Goal: Check status: Check status

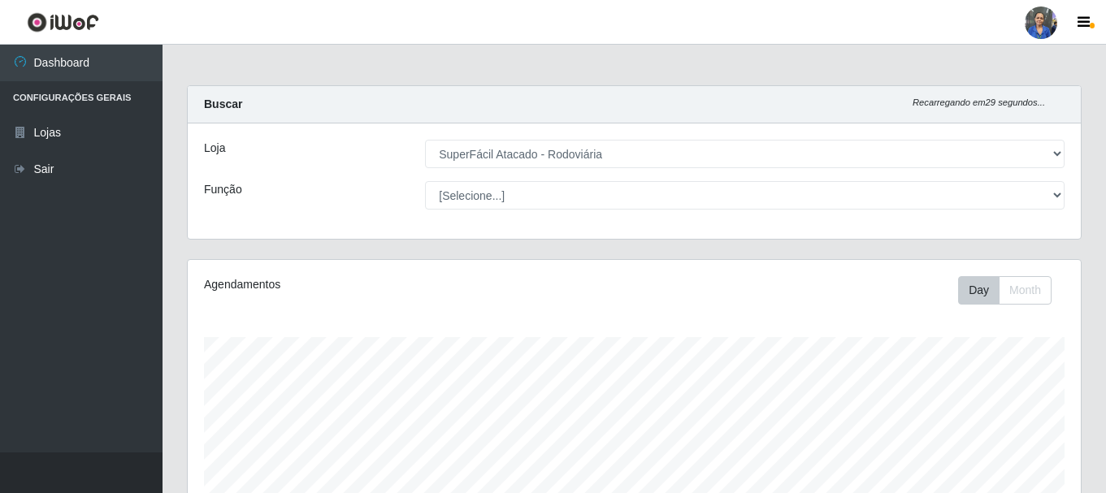
select select "400"
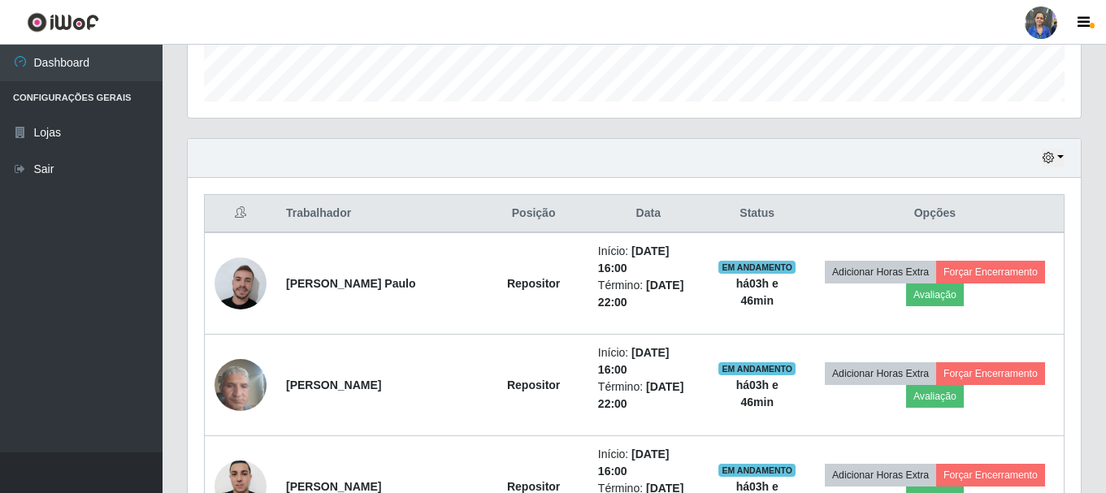
scroll to position [337, 893]
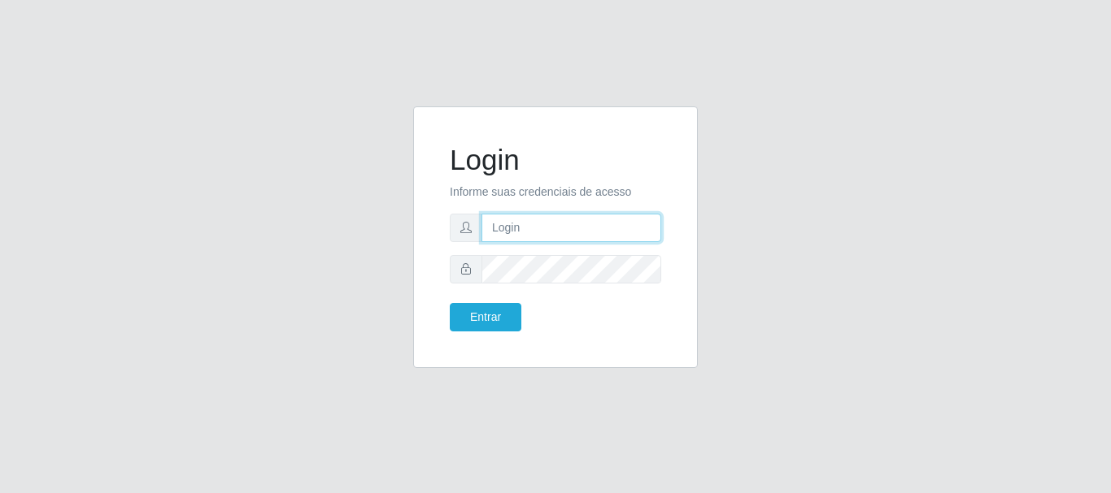
click at [511, 226] on input "text" at bounding box center [571, 228] width 180 height 28
type input "[EMAIL_ADDRESS][DOMAIN_NAME]"
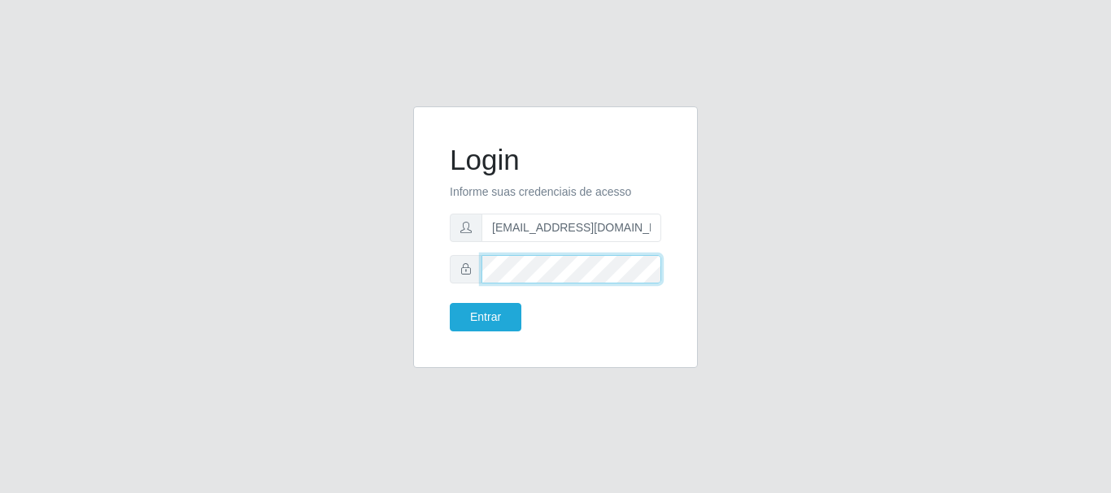
click at [450, 303] on button "Entrar" at bounding box center [486, 317] width 72 height 28
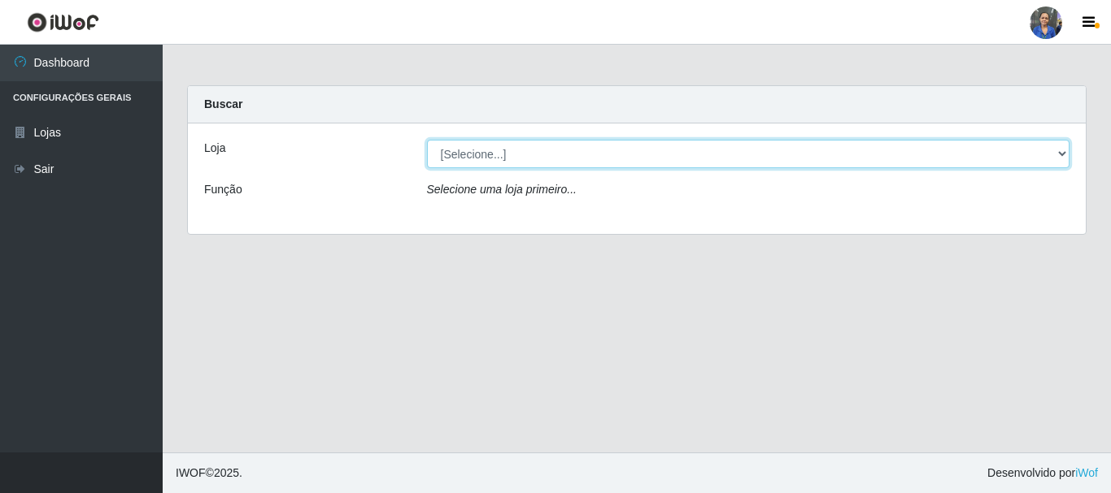
click at [670, 154] on select "[Selecione...] SuperFácil Atacado - Rodoviária" at bounding box center [748, 154] width 643 height 28
select select "400"
click at [427, 140] on select "[Selecione...] SuperFácil Atacado - Rodoviária" at bounding box center [748, 154] width 643 height 28
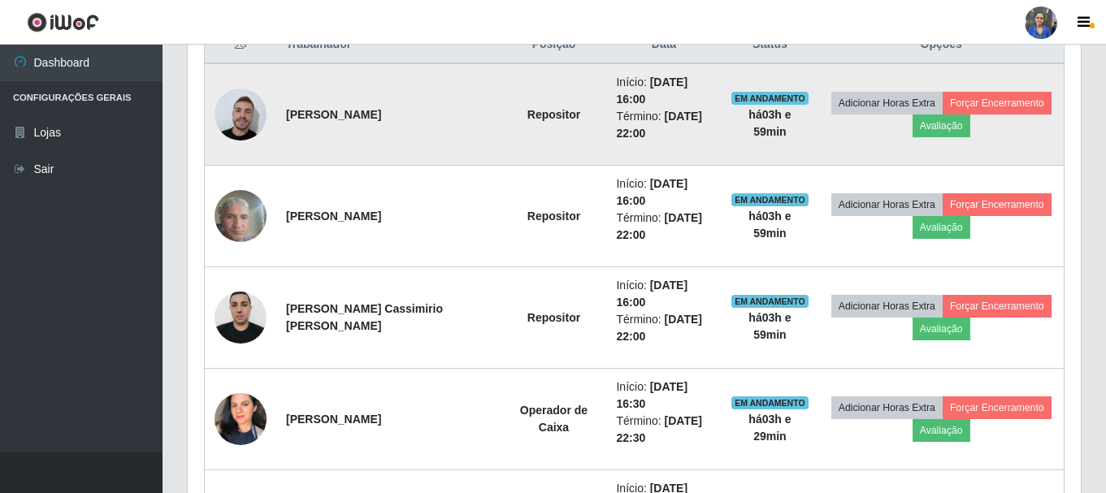
scroll to position [561, 0]
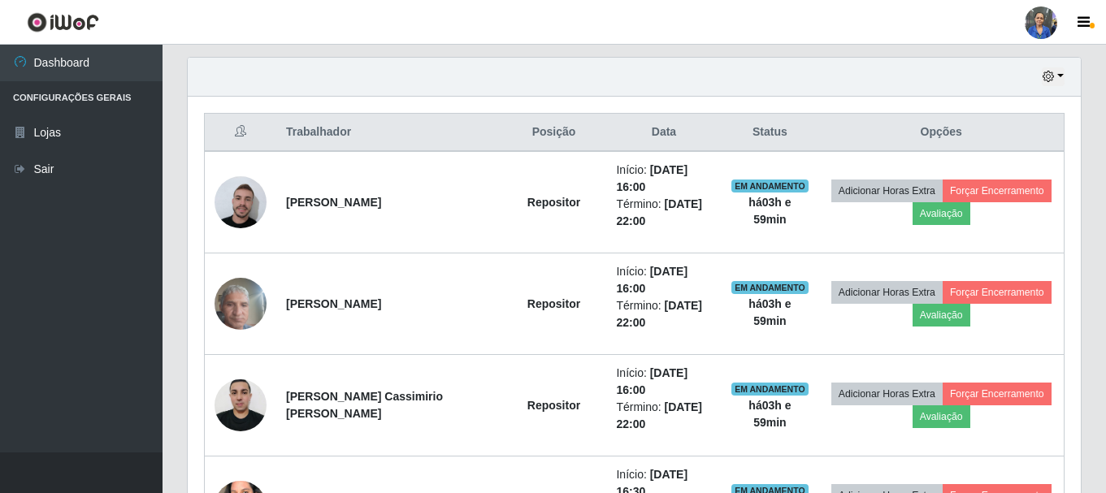
click at [1041, 79] on div "Hoje 1 dia 3 dias 1 Semana Não encerrados" at bounding box center [634, 77] width 893 height 39
click at [1053, 74] on icon "button" at bounding box center [1048, 76] width 11 height 11
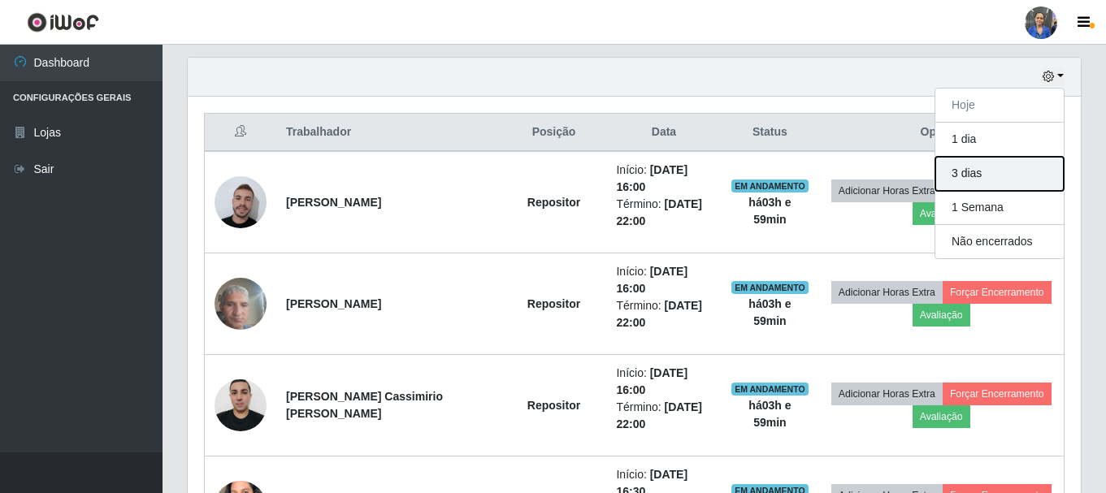
click at [978, 181] on button "3 dias" at bounding box center [1000, 174] width 128 height 34
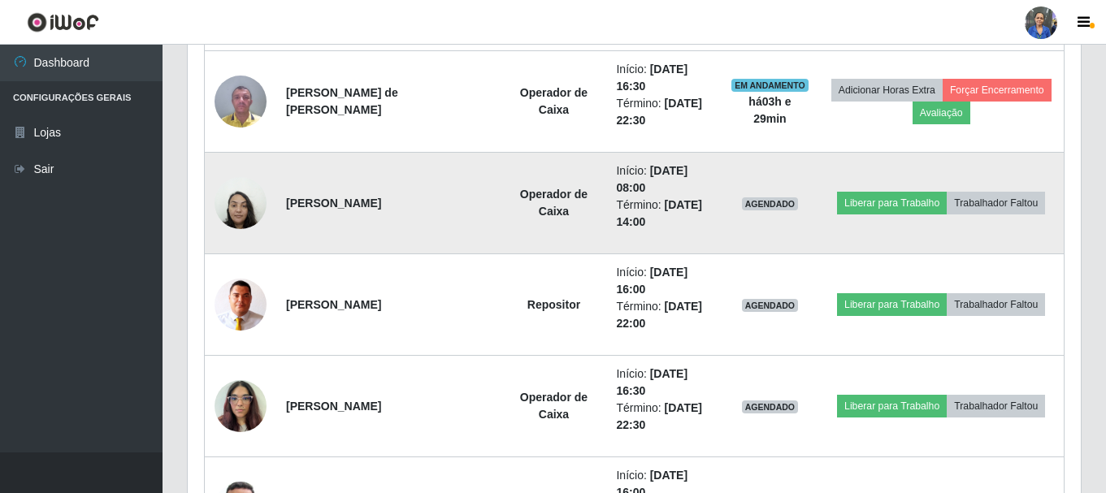
scroll to position [1049, 0]
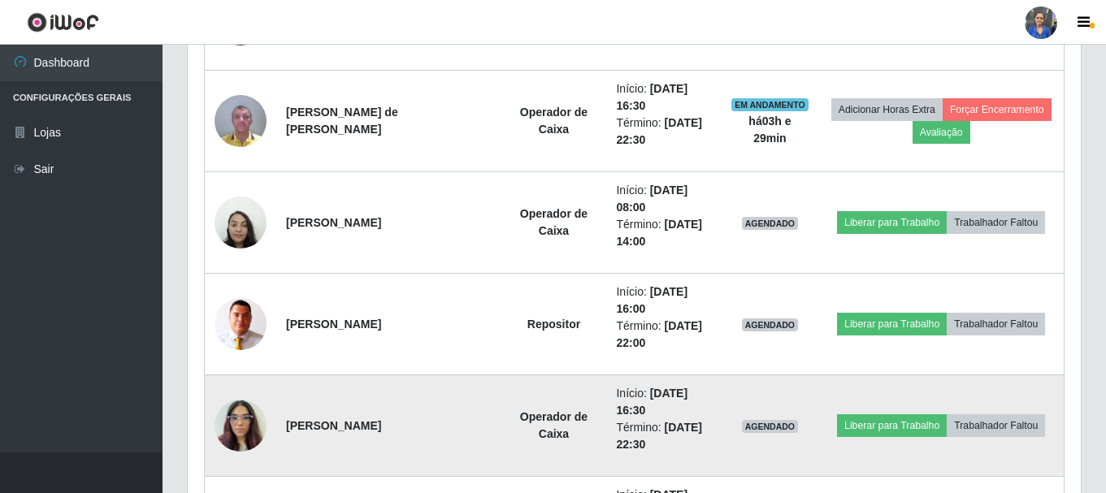
click at [239, 423] on img at bounding box center [241, 425] width 52 height 69
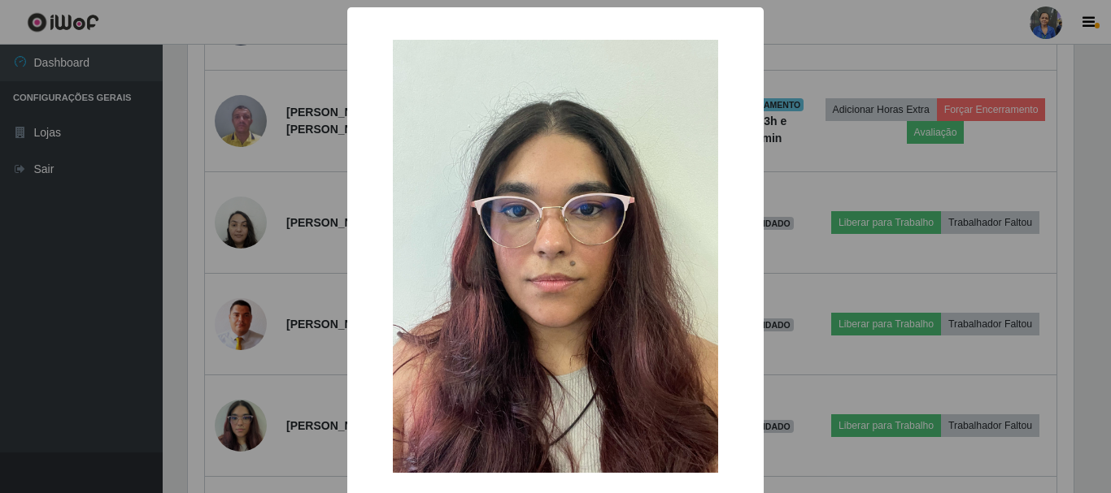
click at [257, 407] on div "× OK Cancel" at bounding box center [555, 246] width 1111 height 493
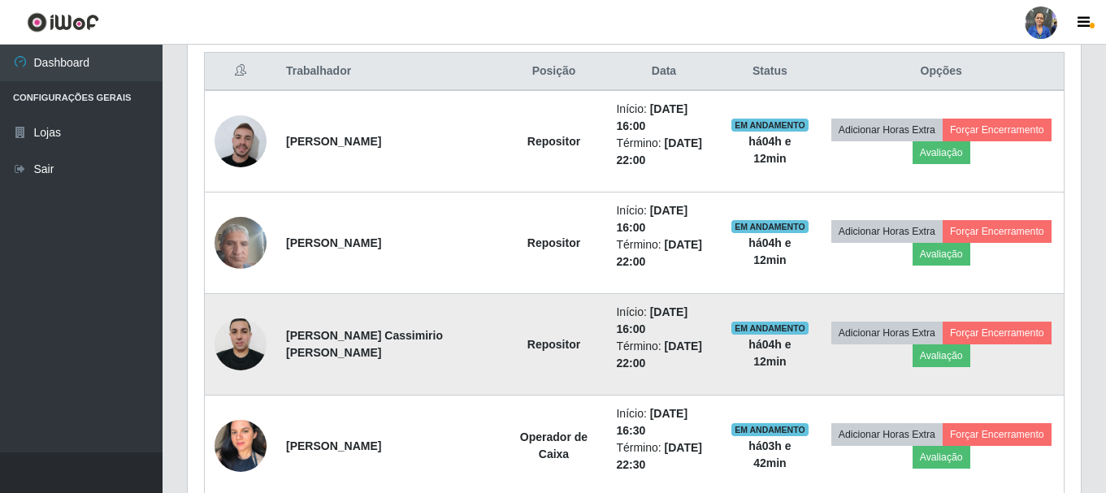
scroll to position [398, 0]
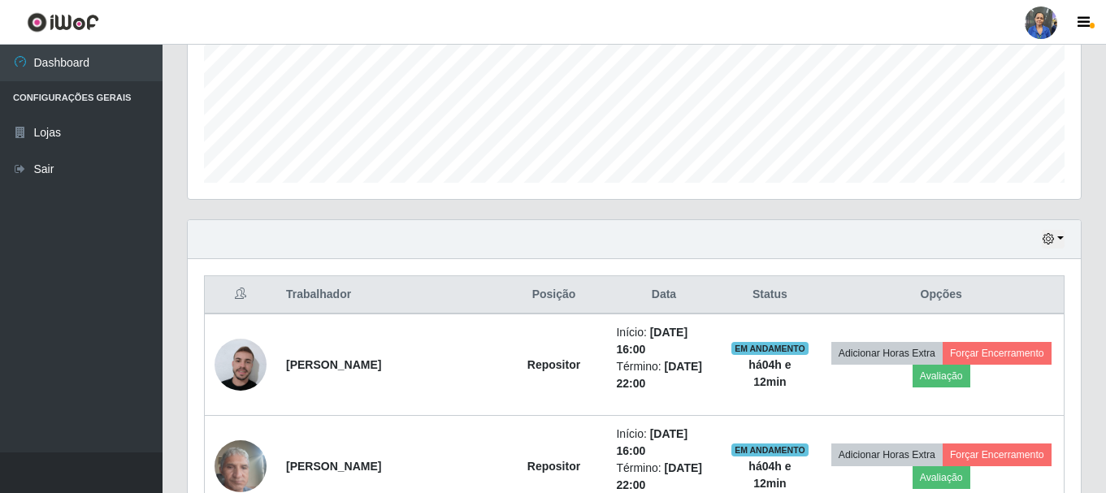
click at [1041, 234] on div "Hoje 1 dia 3 dias 1 Semana Não encerrados" at bounding box center [634, 239] width 893 height 39
click at [1054, 241] on icon "button" at bounding box center [1048, 238] width 11 height 11
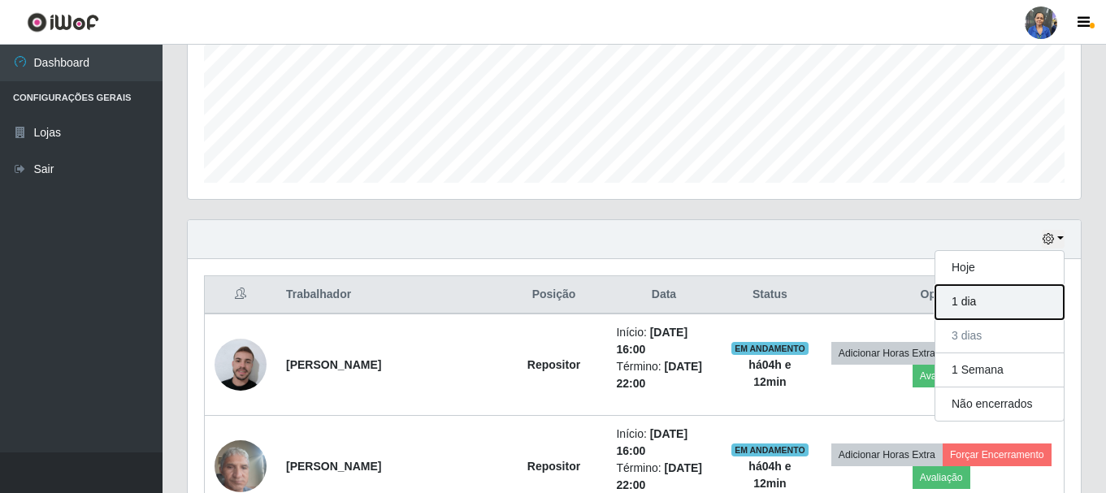
click at [986, 307] on button "1 dia" at bounding box center [1000, 302] width 128 height 34
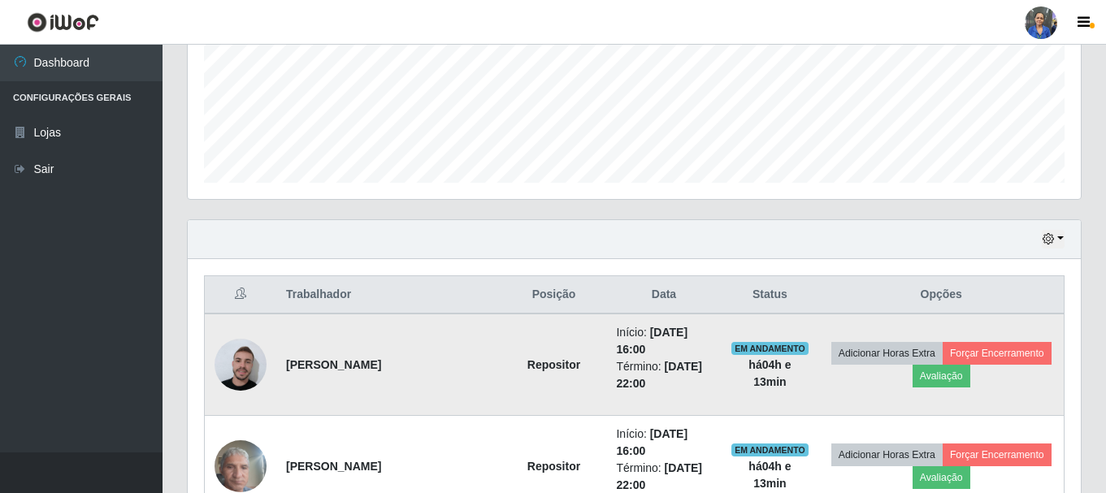
click at [1054, 339] on td "Adicionar Horas Extra Forçar Encerramento Avaliação" at bounding box center [942, 365] width 246 height 102
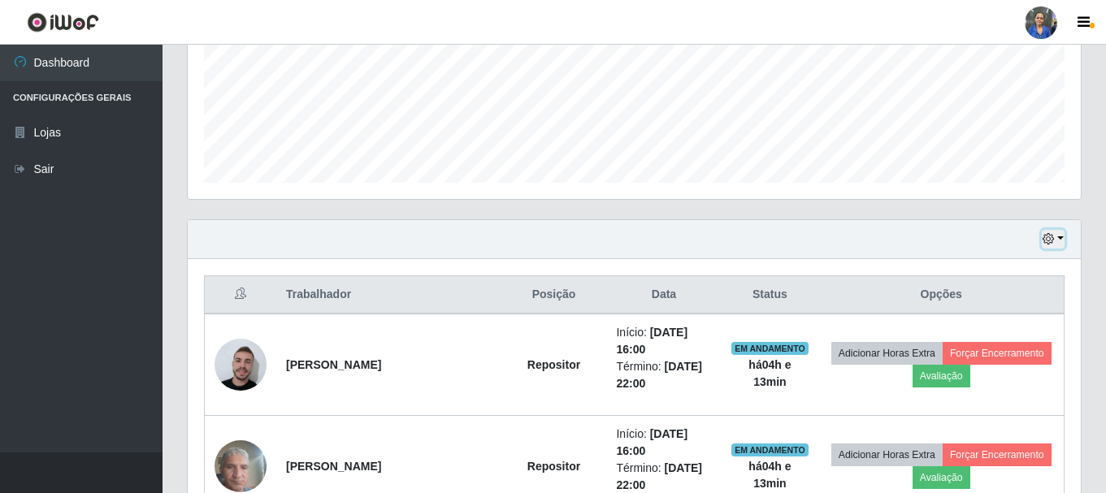
click at [1049, 245] on icon "button" at bounding box center [1048, 238] width 11 height 11
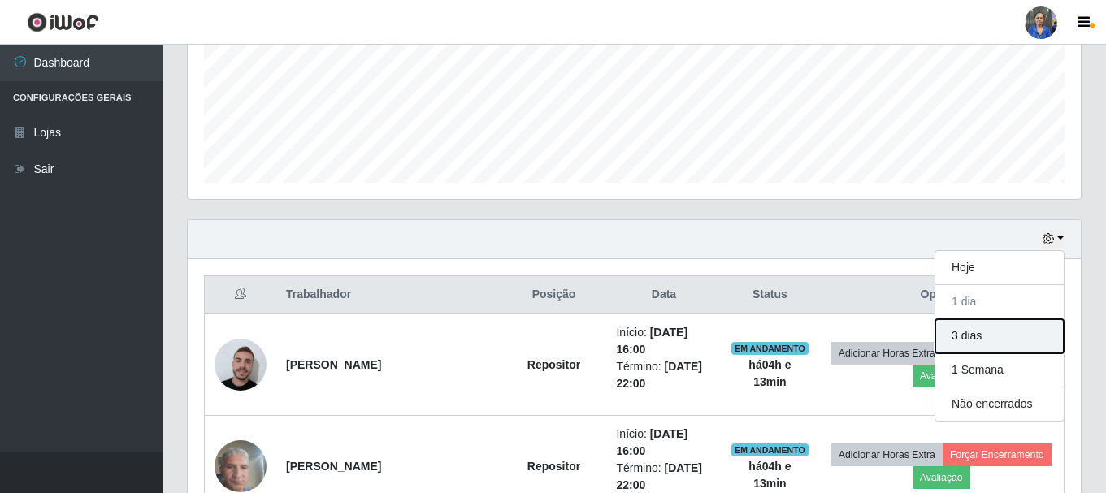
click at [1003, 332] on button "3 dias" at bounding box center [1000, 336] width 128 height 34
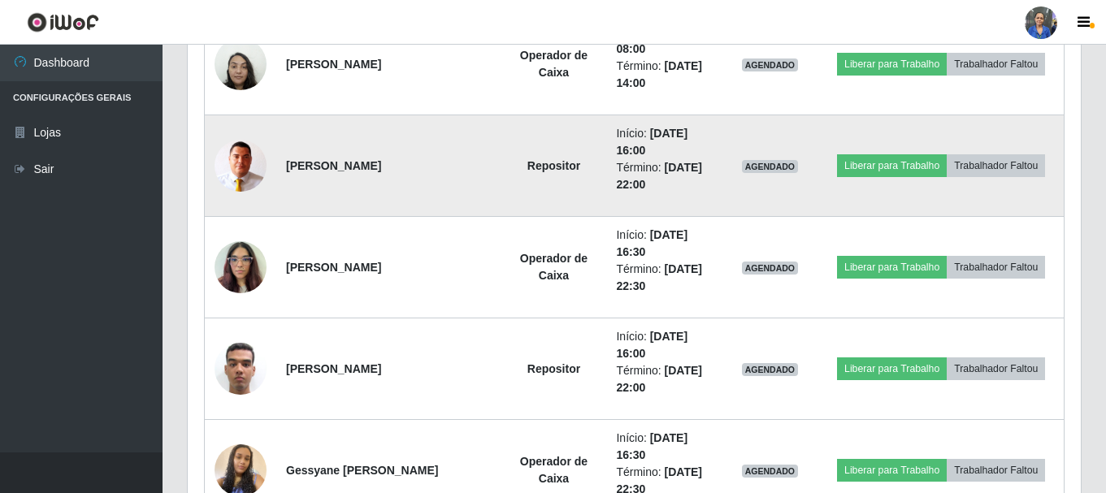
scroll to position [1211, 0]
